Goal: Task Accomplishment & Management: Manage account settings

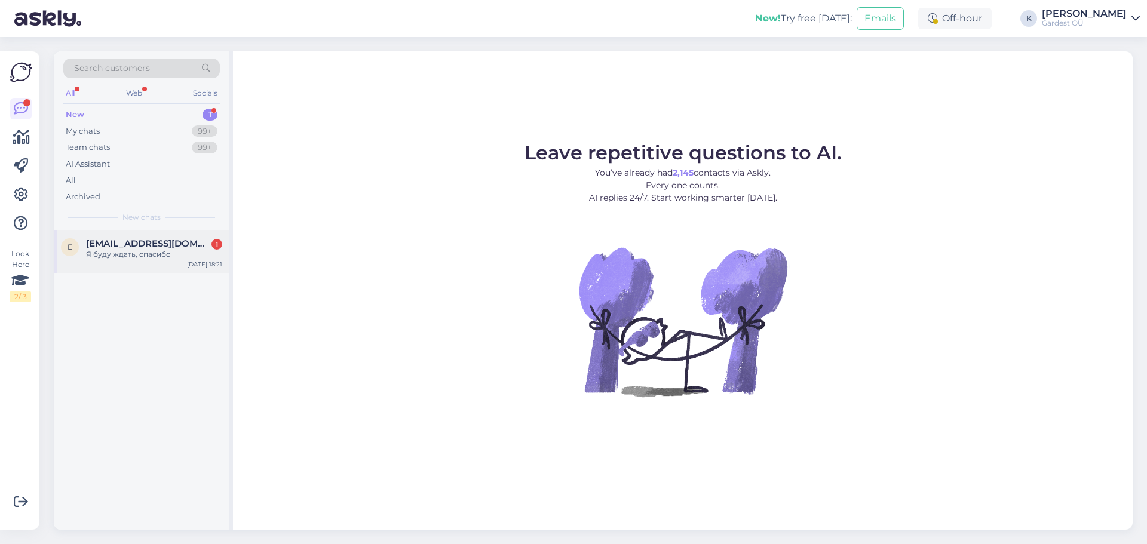
click at [146, 243] on span "[EMAIL_ADDRESS][DOMAIN_NAME]" at bounding box center [148, 243] width 124 height 11
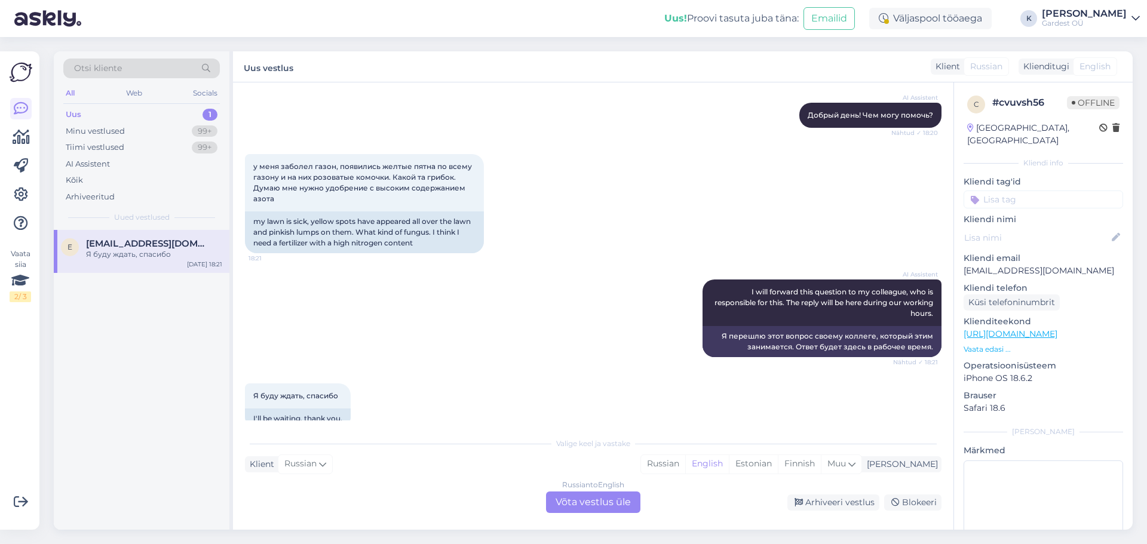
scroll to position [148, 0]
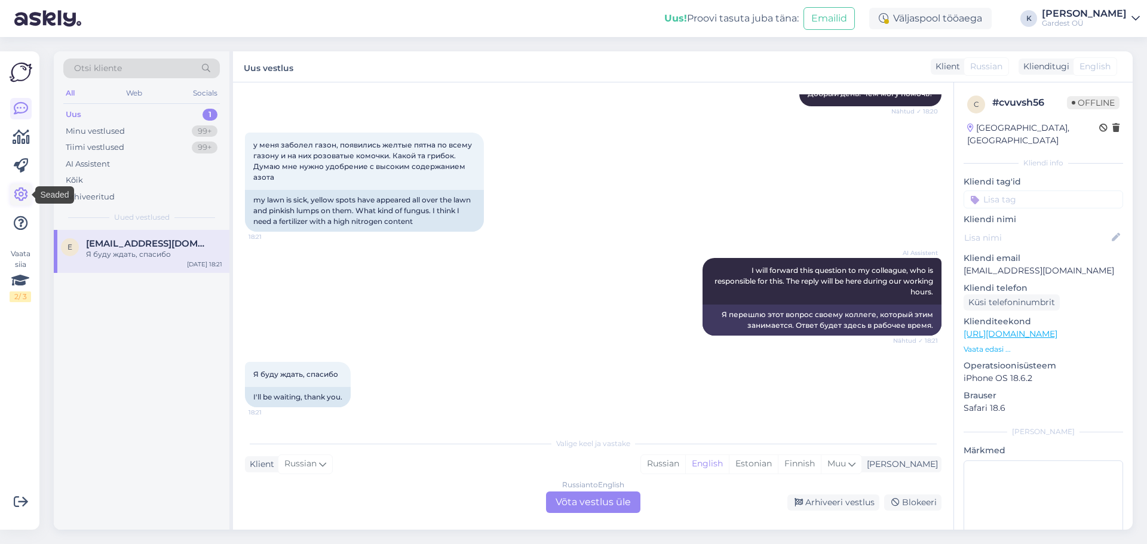
click at [22, 199] on icon at bounding box center [21, 195] width 14 height 14
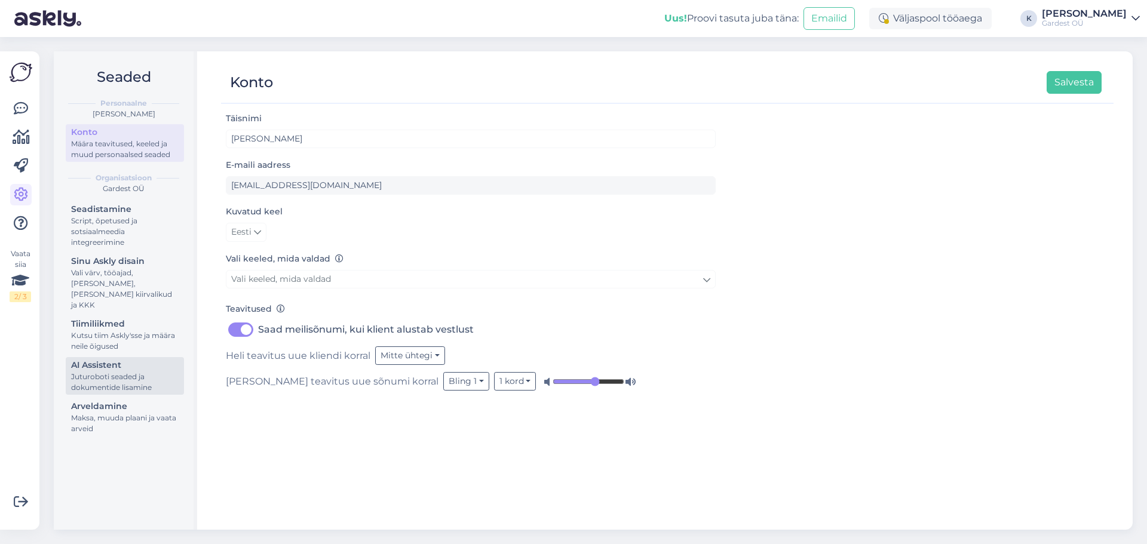
click at [115, 360] on div "AI Assistent" at bounding box center [125, 365] width 108 height 13
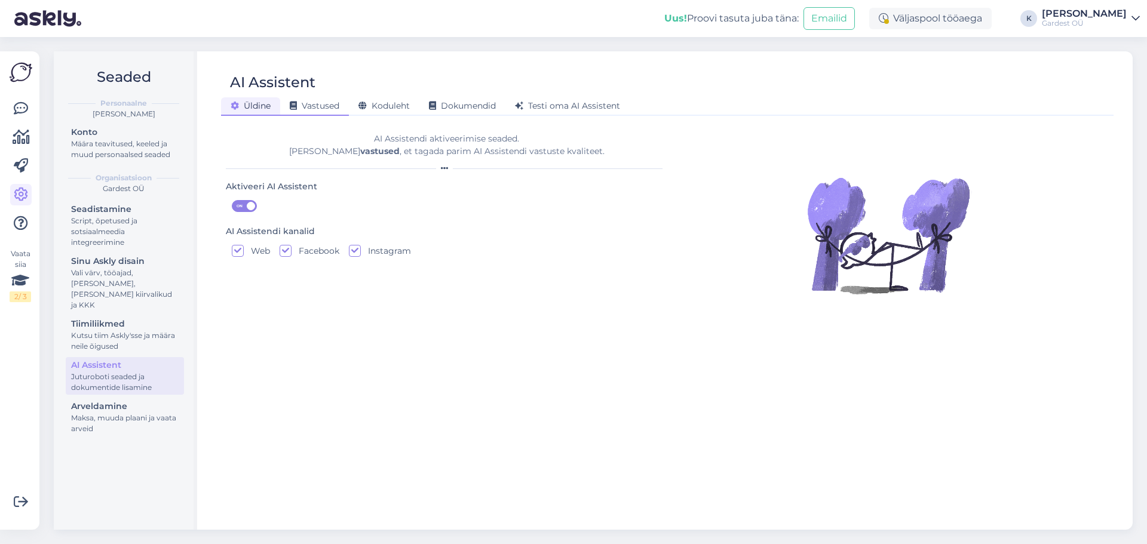
click at [316, 102] on span "Vastused" at bounding box center [315, 105] width 50 height 11
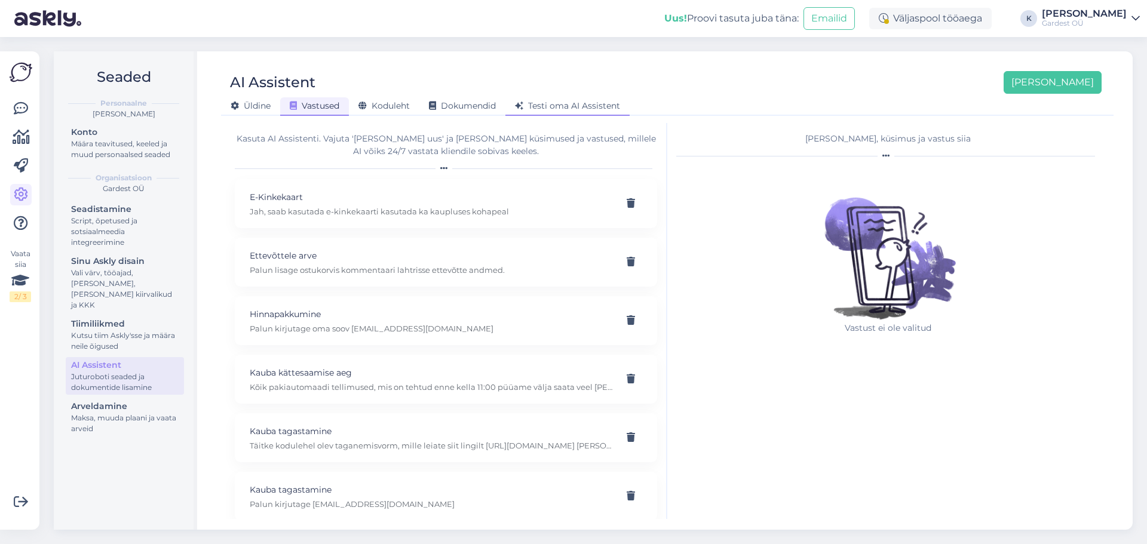
click at [568, 109] on span "Testi oma AI Assistent" at bounding box center [567, 105] width 105 height 11
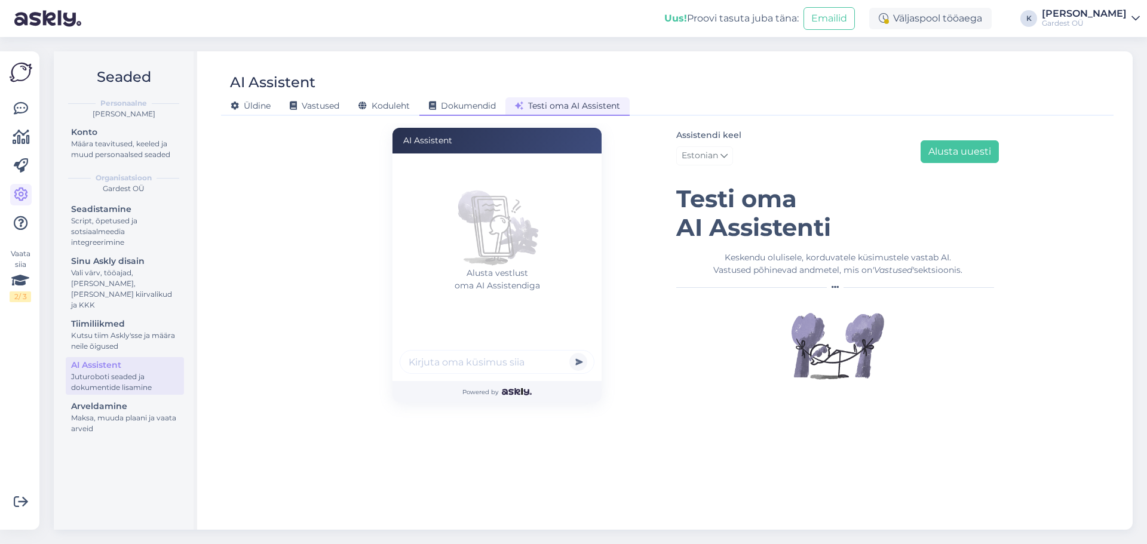
click at [458, 106] on span "Dokumendid" at bounding box center [462, 105] width 67 height 11
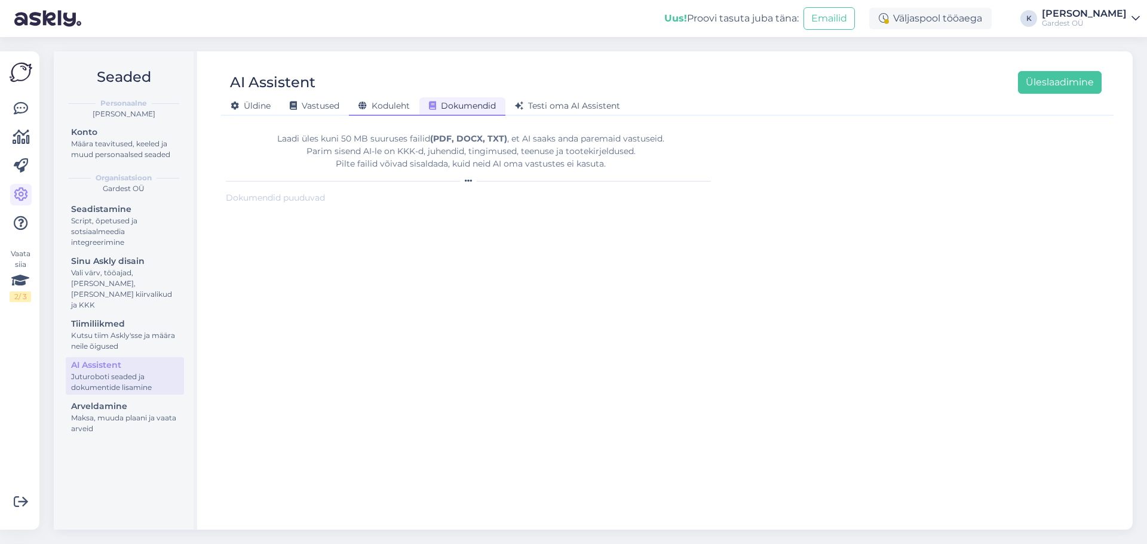
click at [382, 110] on span "Koduleht" at bounding box center [384, 105] width 51 height 11
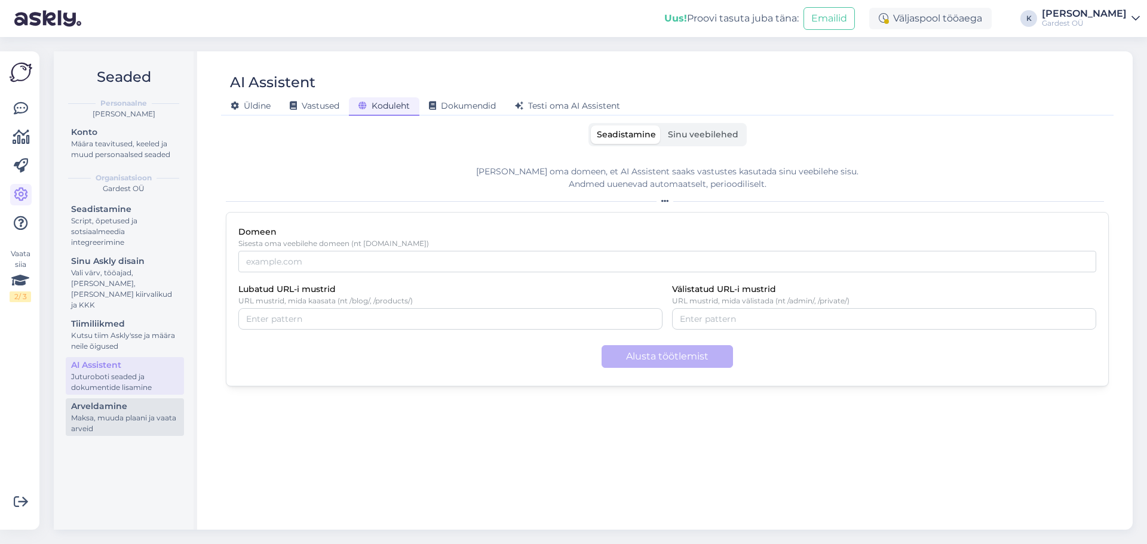
click at [92, 413] on div "Maksa, muuda plaani ja vaata arveid" at bounding box center [125, 424] width 108 height 22
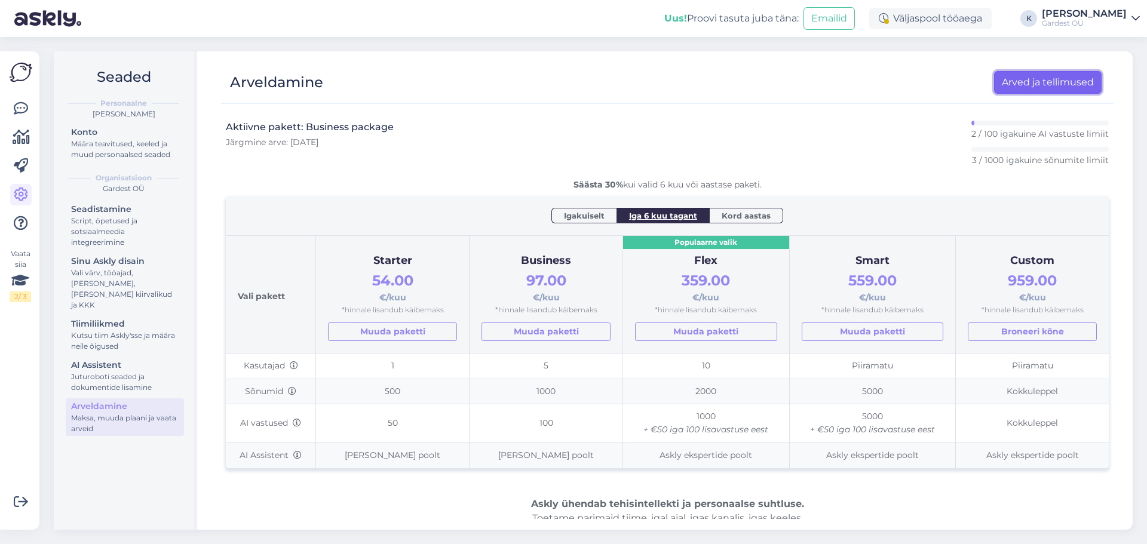
click at [1036, 80] on link "Arved ja tellimused" at bounding box center [1048, 82] width 108 height 23
drag, startPoint x: 382, startPoint y: 426, endPoint x: 399, endPoint y: 426, distance: 16.1
click at [399, 426] on td "50" at bounding box center [393, 424] width 154 height 38
click at [23, 111] on icon at bounding box center [21, 109] width 14 height 14
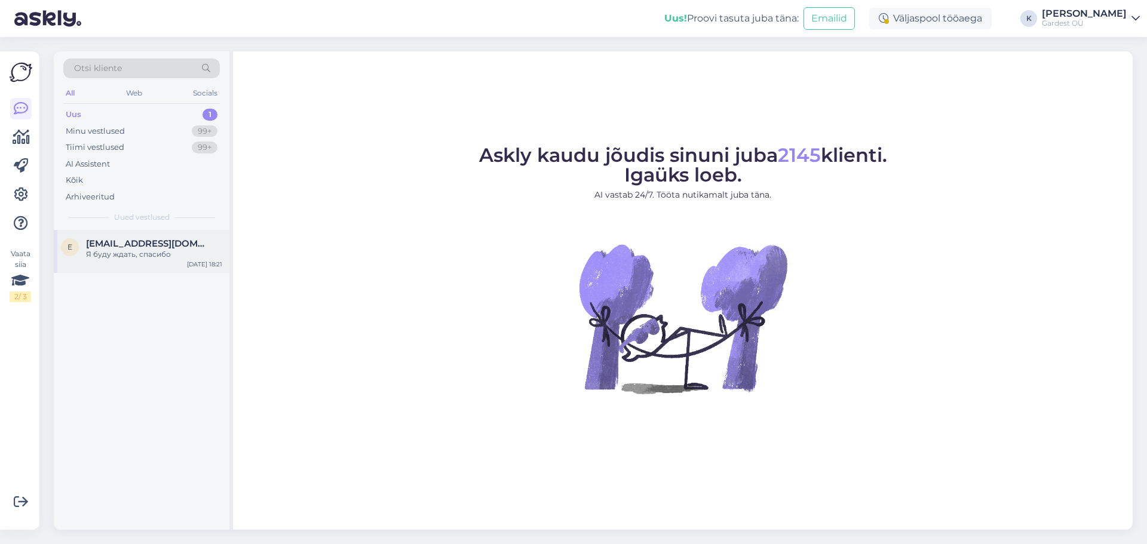
click at [144, 249] on div "Я буду ждать, спасибо" at bounding box center [154, 254] width 136 height 11
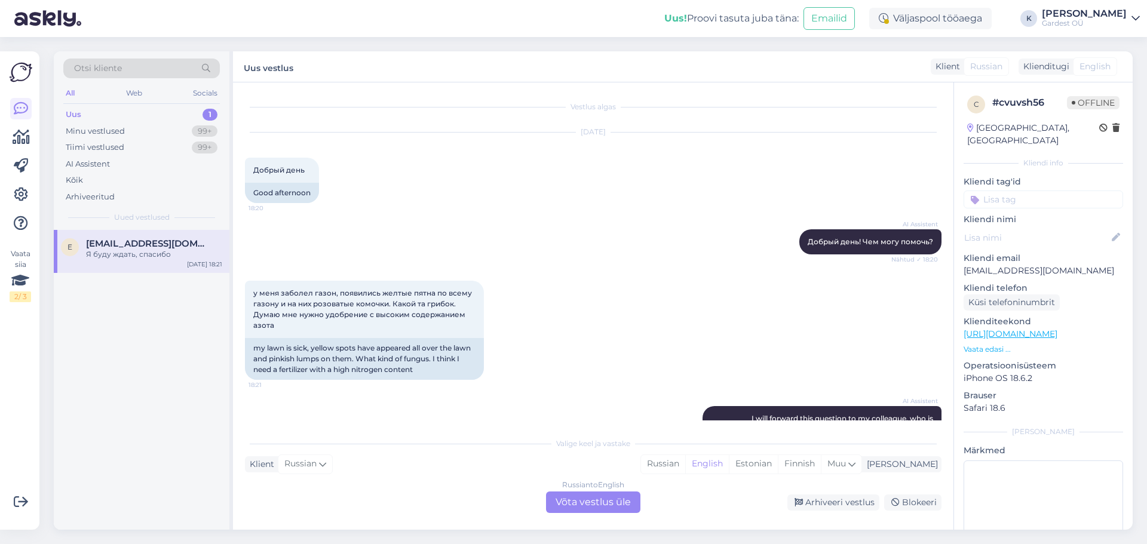
scroll to position [148, 0]
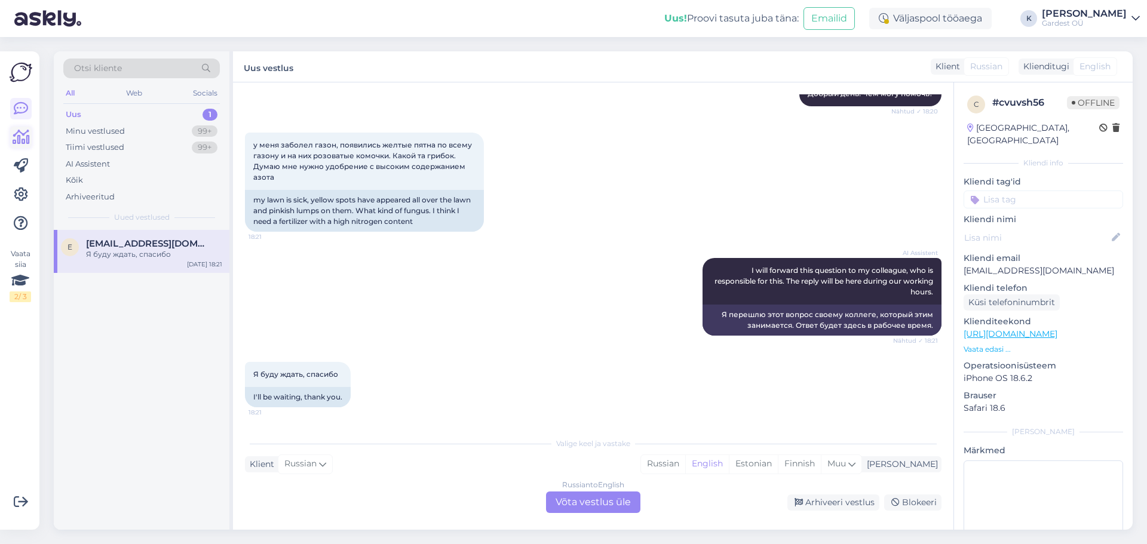
click at [20, 142] on icon at bounding box center [21, 137] width 17 height 14
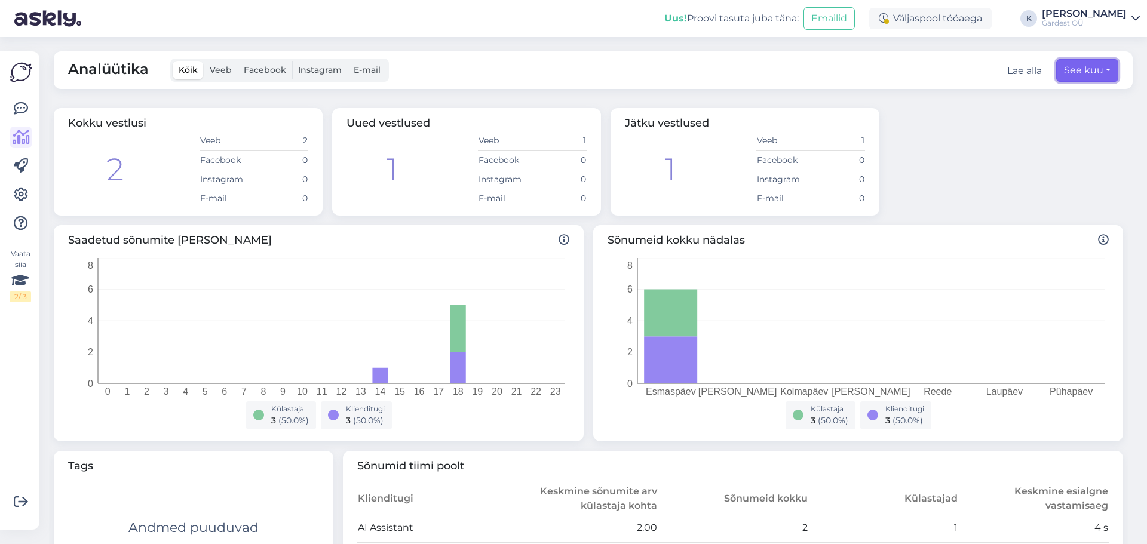
click at [1095, 71] on button "See kuu" at bounding box center [1088, 70] width 62 height 23
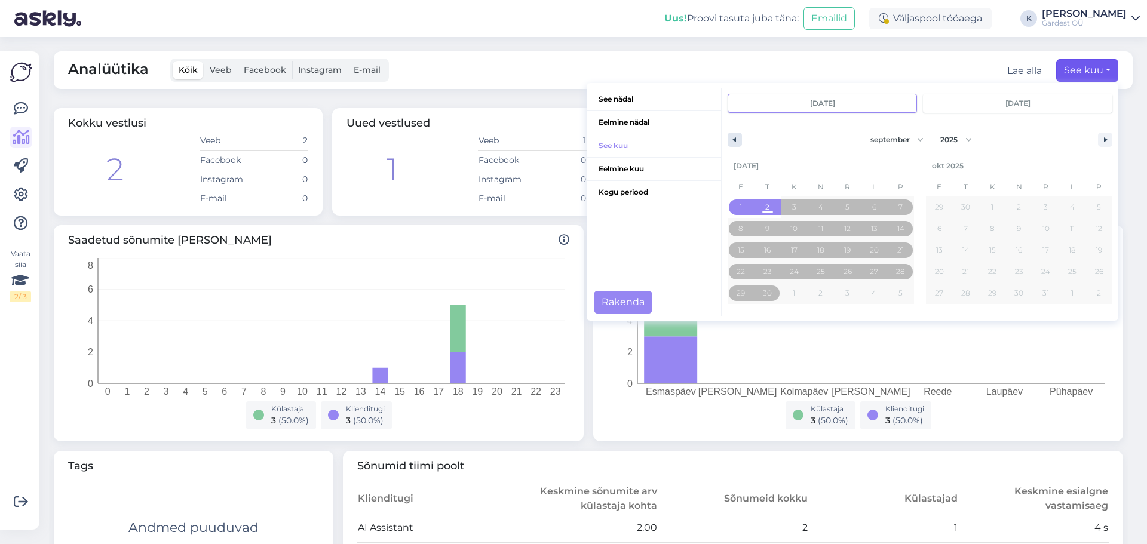
click at [730, 140] on icon "button" at bounding box center [733, 139] width 6 height 5
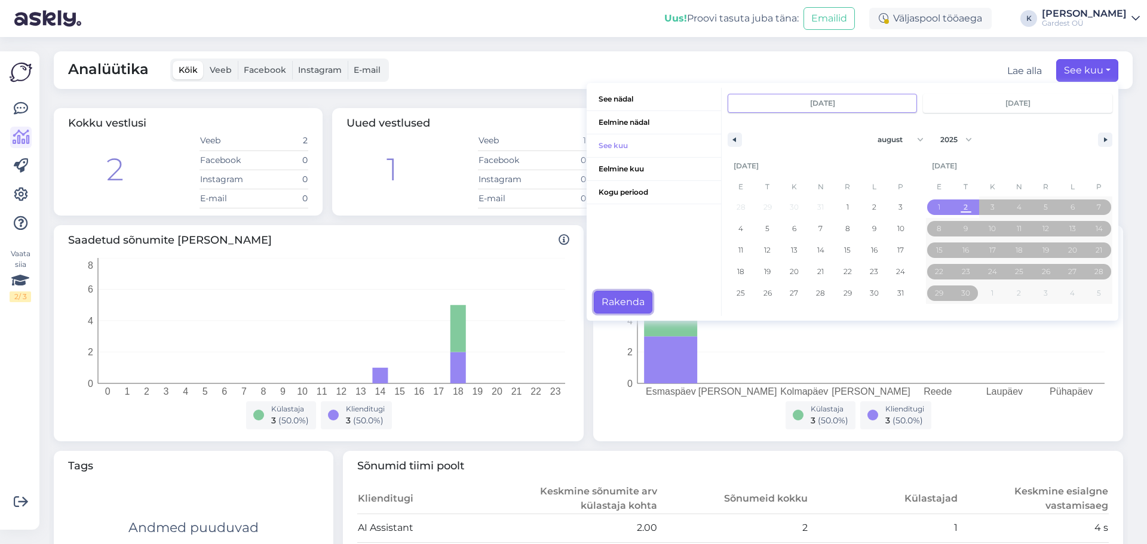
click at [625, 302] on button "Rakenda" at bounding box center [623, 302] width 59 height 23
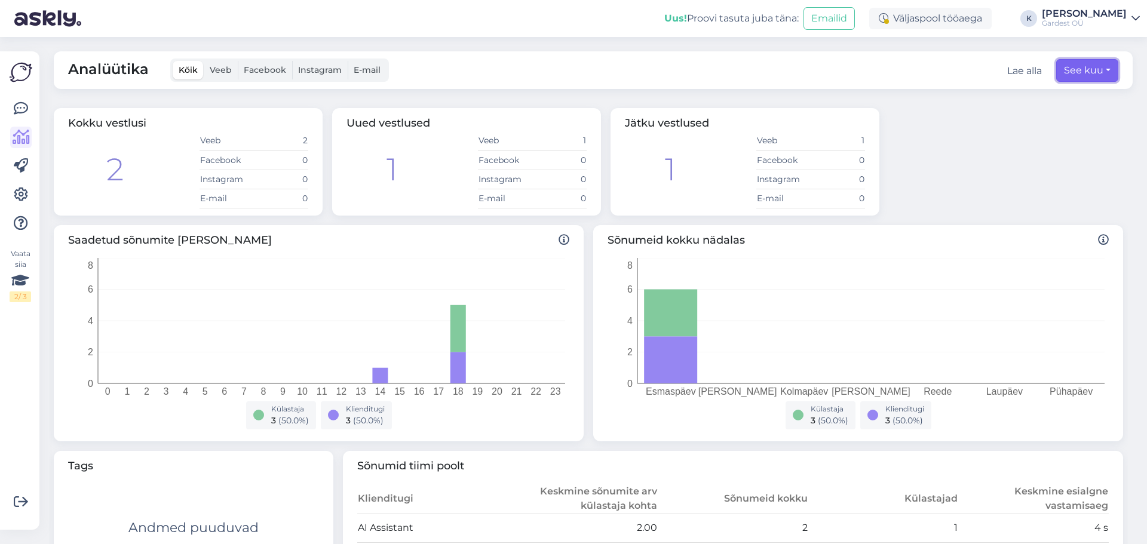
click at [1096, 75] on button "See kuu" at bounding box center [1088, 70] width 62 height 23
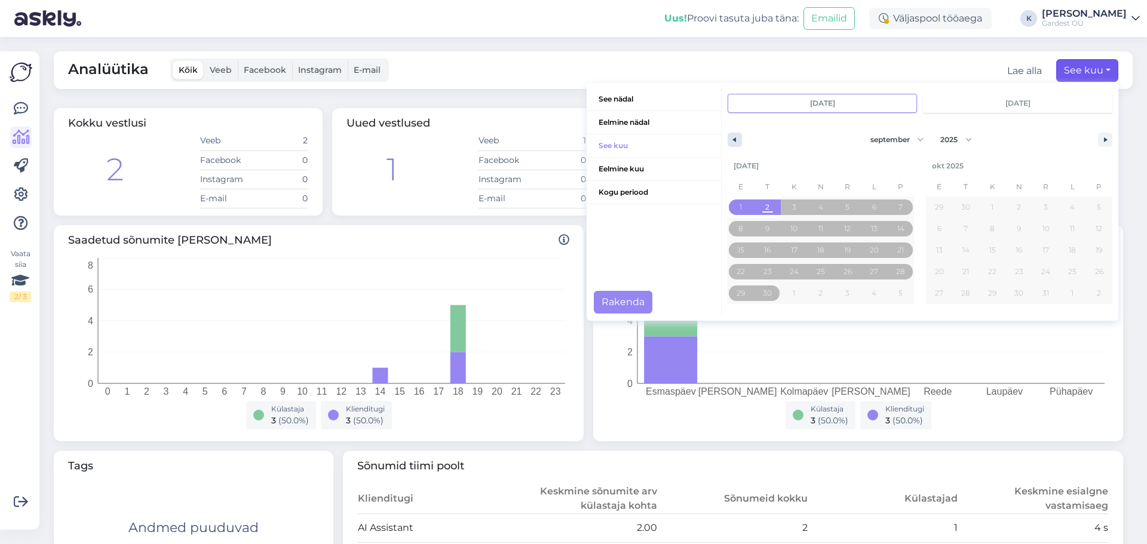
click at [728, 144] on button "button" at bounding box center [735, 140] width 14 height 14
select select "7"
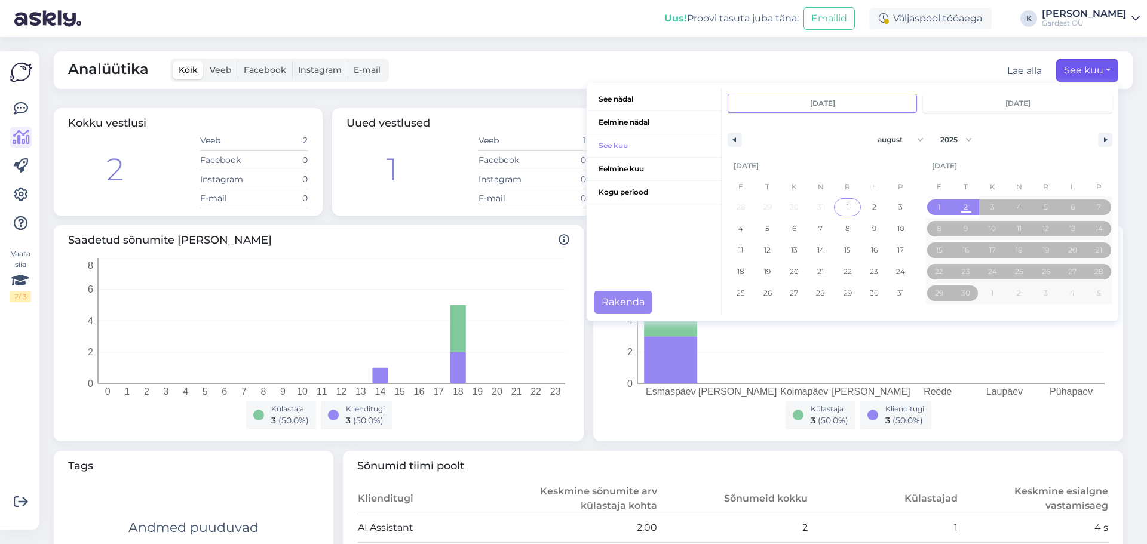
click at [841, 207] on span "1" at bounding box center [847, 208] width 27 height 16
type input "[DATE]"
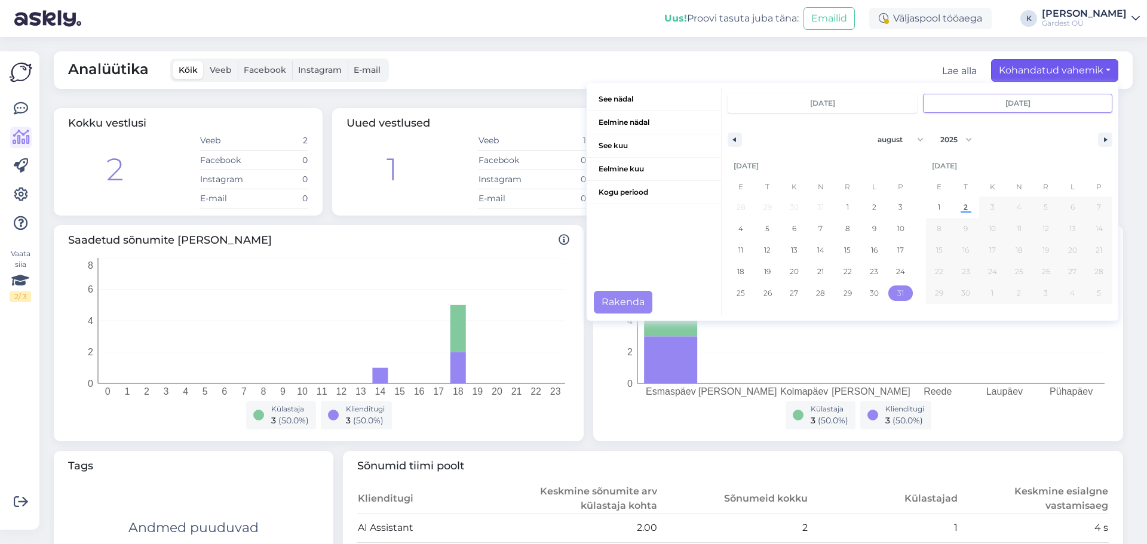
click at [898, 296] on span "31" at bounding box center [901, 294] width 7 height 22
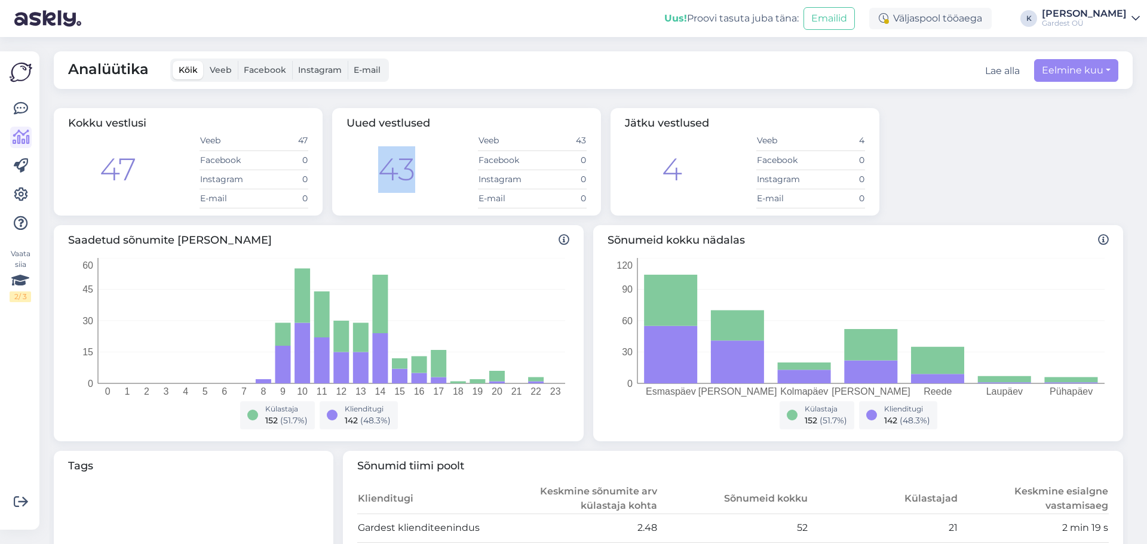
drag, startPoint x: 418, startPoint y: 179, endPoint x: 384, endPoint y: 170, distance: 35.1
click at [384, 170] on div "43 Veeb 43 Facebook 0 Instagram 0 E-mail 0" at bounding box center [467, 169] width 240 height 77
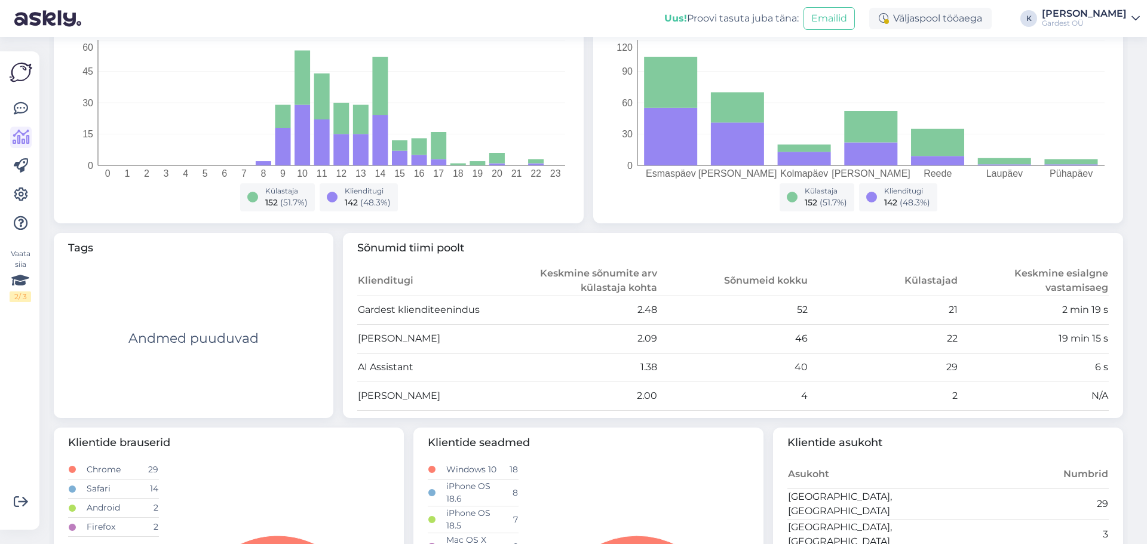
scroll to position [239, 0]
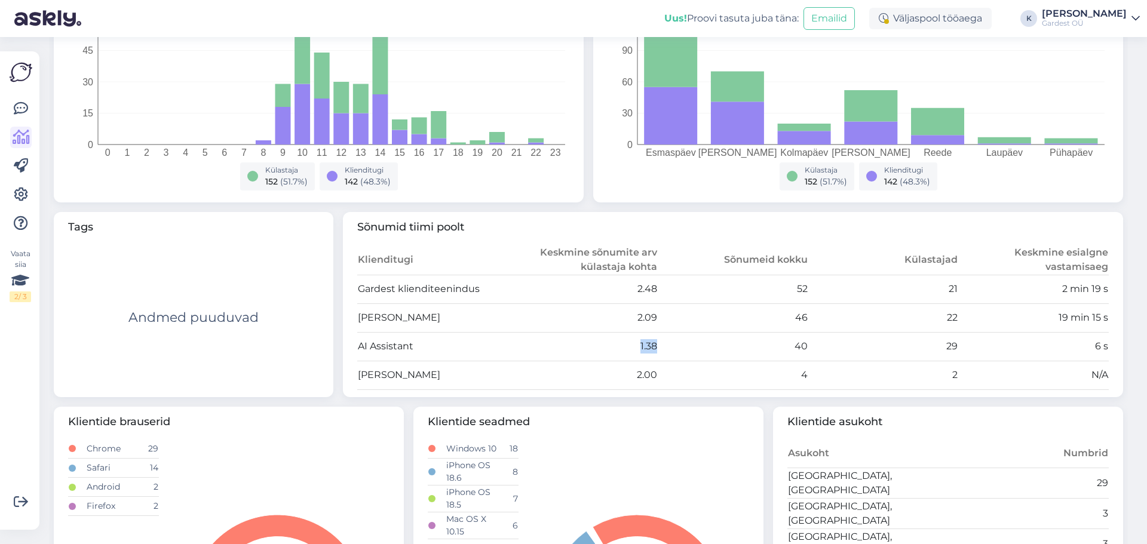
drag, startPoint x: 658, startPoint y: 347, endPoint x: 627, endPoint y: 345, distance: 31.1
click at [627, 345] on tr "AI Assistant 1.38 40 29 6 s" at bounding box center [733, 346] width 752 height 29
drag, startPoint x: 821, startPoint y: 313, endPoint x: 781, endPoint y: 313, distance: 40.0
click at [781, 313] on tr "Kai 2.09 46 22 19 min 15 s" at bounding box center [733, 318] width 752 height 29
drag, startPoint x: 821, startPoint y: 284, endPoint x: 785, endPoint y: 286, distance: 35.3
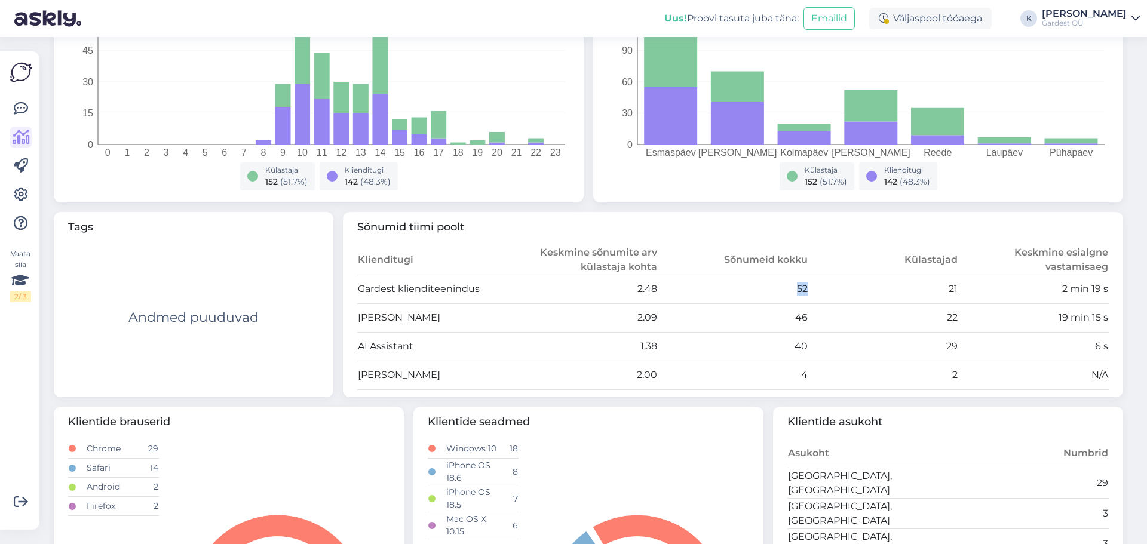
click at [785, 286] on tr "Gardest klienditeenindus 2.48 52 21 2 min 19 s" at bounding box center [733, 289] width 752 height 29
drag, startPoint x: 818, startPoint y: 349, endPoint x: 775, endPoint y: 342, distance: 43.5
click at [775, 342] on tr "AI Assistant 1.38 40 29 6 s" at bounding box center [733, 346] width 752 height 29
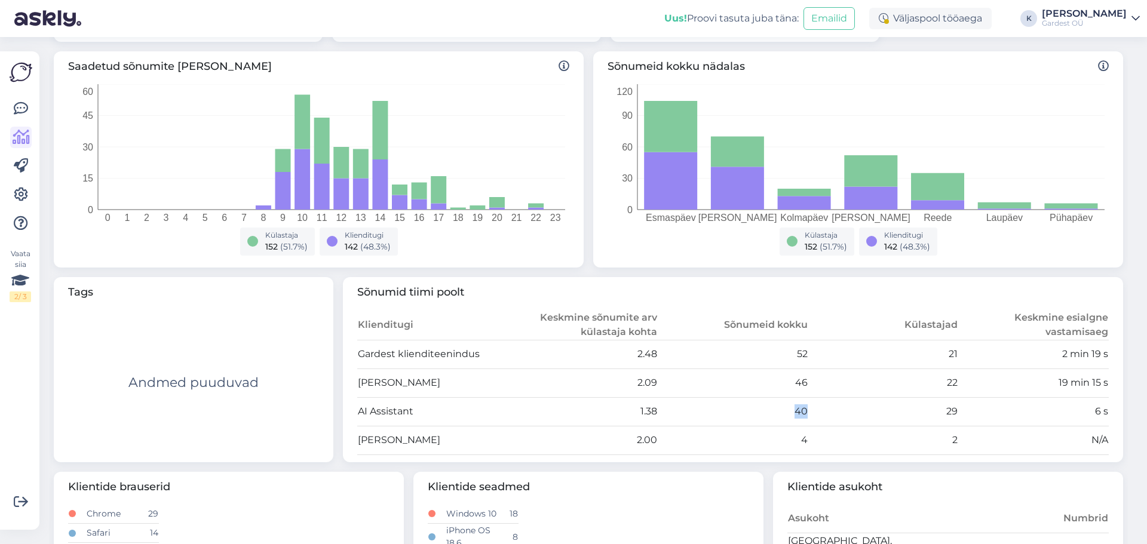
scroll to position [0, 0]
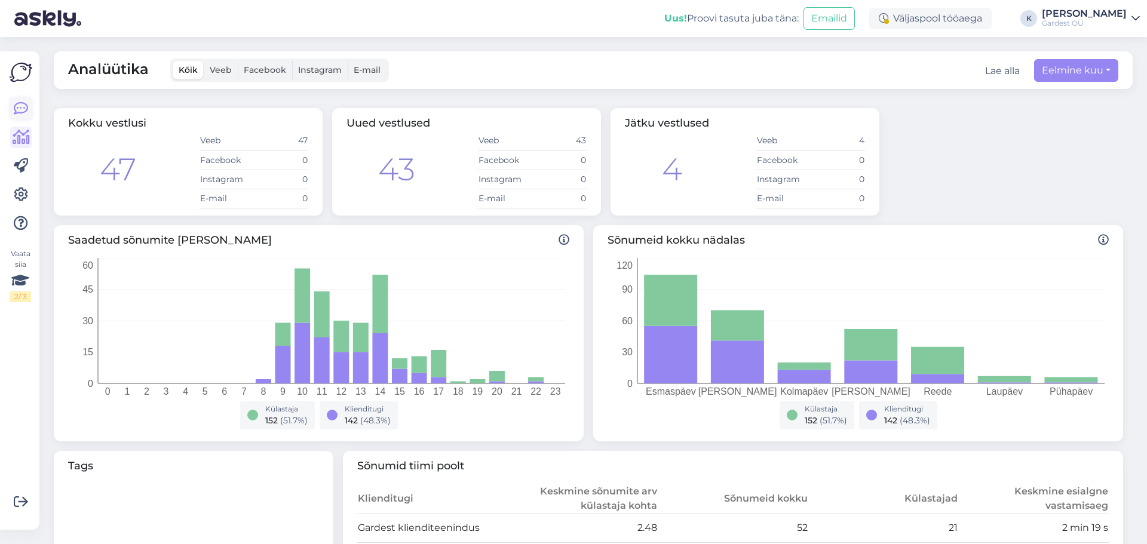
click at [14, 109] on icon at bounding box center [21, 109] width 14 height 14
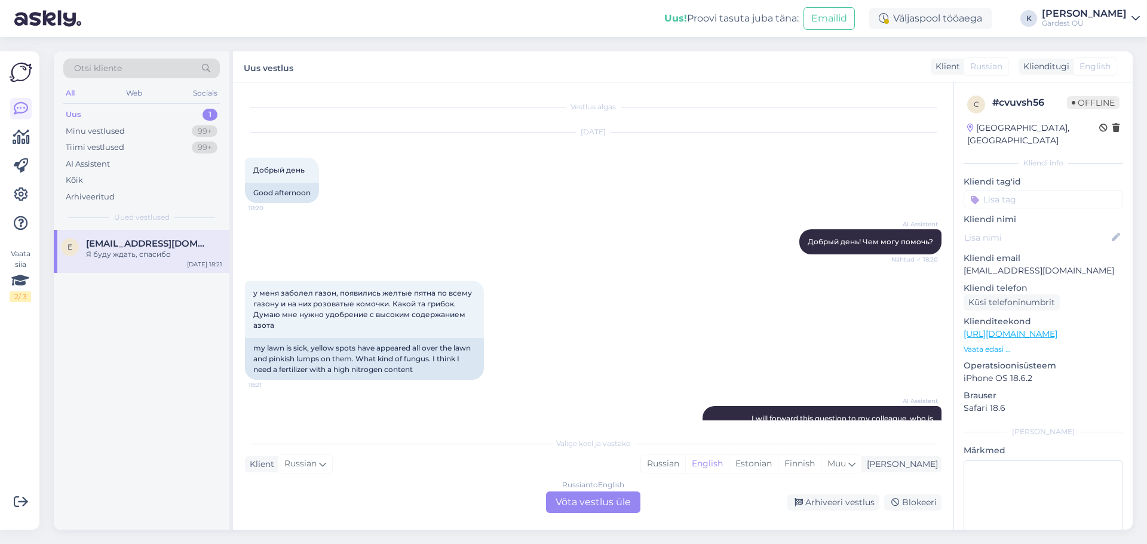
scroll to position [148, 0]
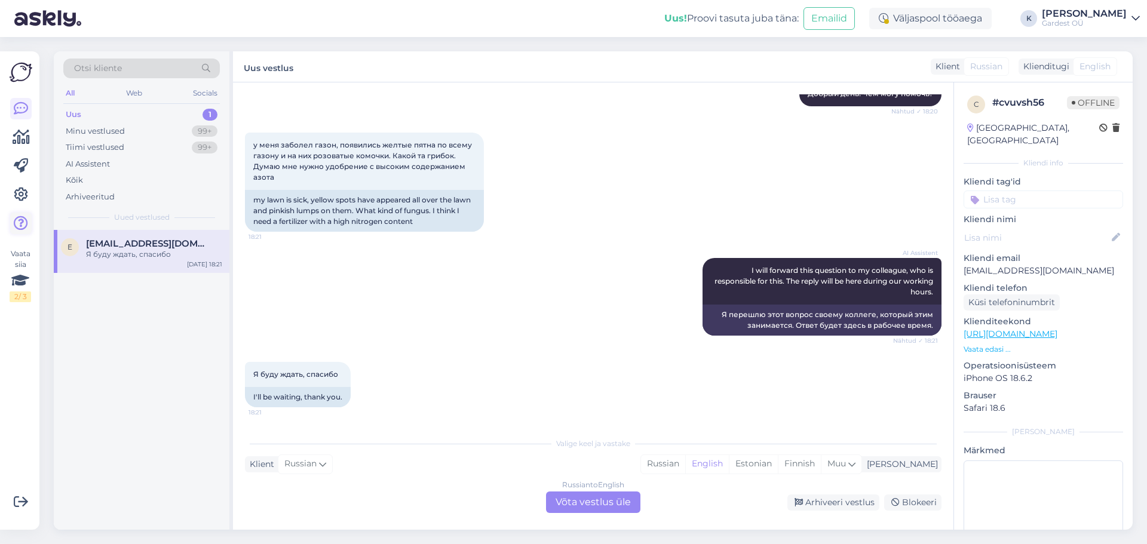
click at [23, 227] on icon at bounding box center [21, 223] width 14 height 14
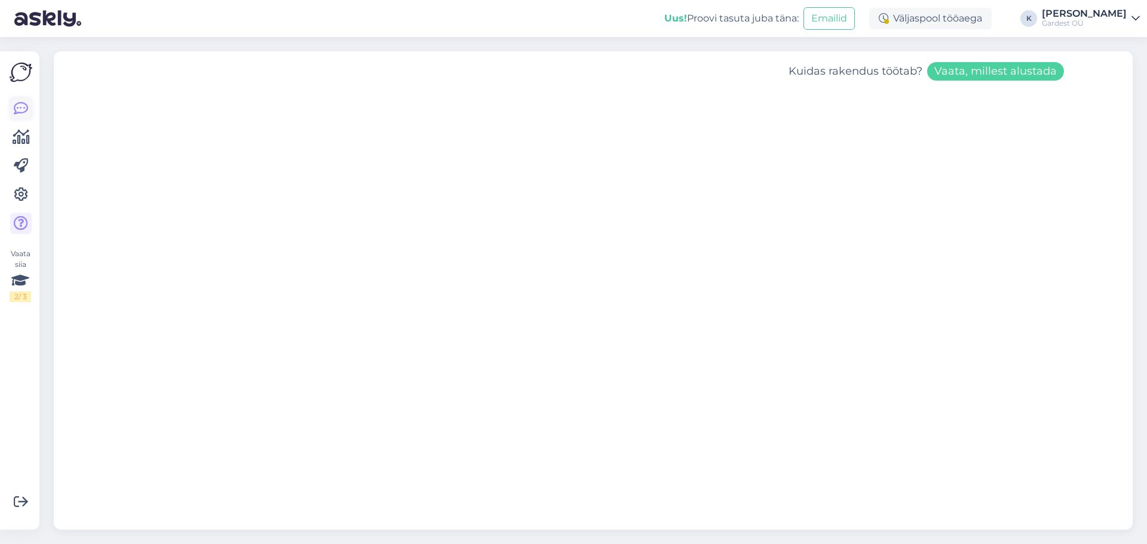
click at [25, 113] on icon at bounding box center [21, 109] width 14 height 14
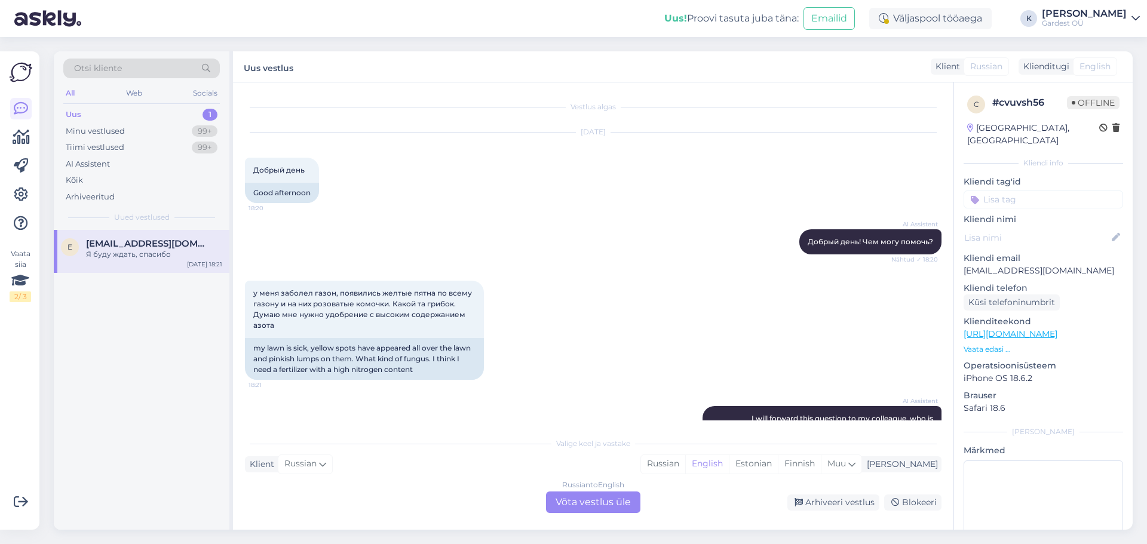
scroll to position [148, 0]
